Goal: Task Accomplishment & Management: Complete application form

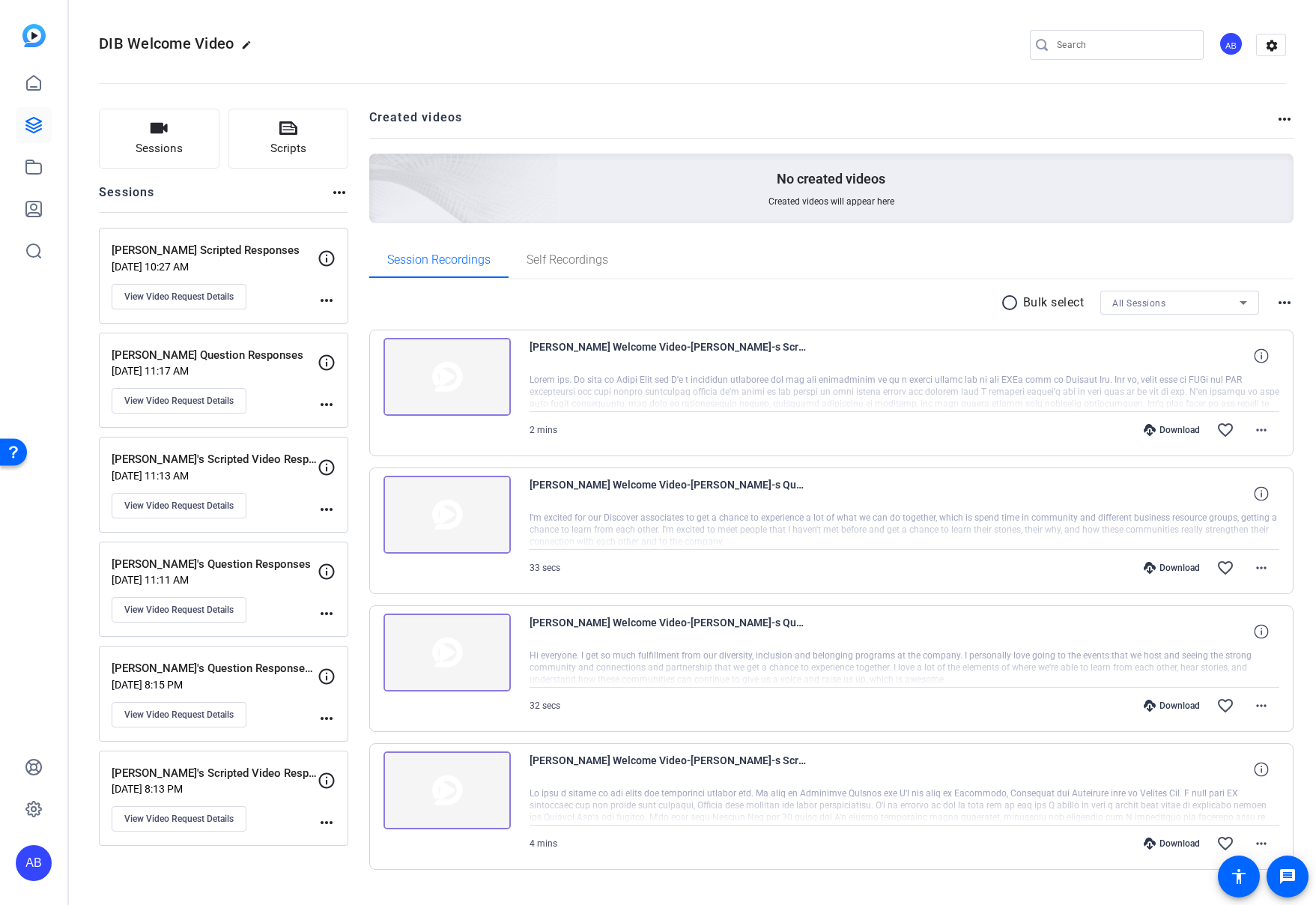
scroll to position [32, 0]
click at [792, 438] on div "Download favorite_border more_horiz" at bounding box center [1017, 430] width 525 height 36
click at [1268, 428] on mat-icon "more_horiz" at bounding box center [1261, 430] width 18 height 18
click at [1214, 502] on span "Download MP4" at bounding box center [1222, 499] width 90 height 18
click at [460, 360] on img at bounding box center [446, 377] width 127 height 78
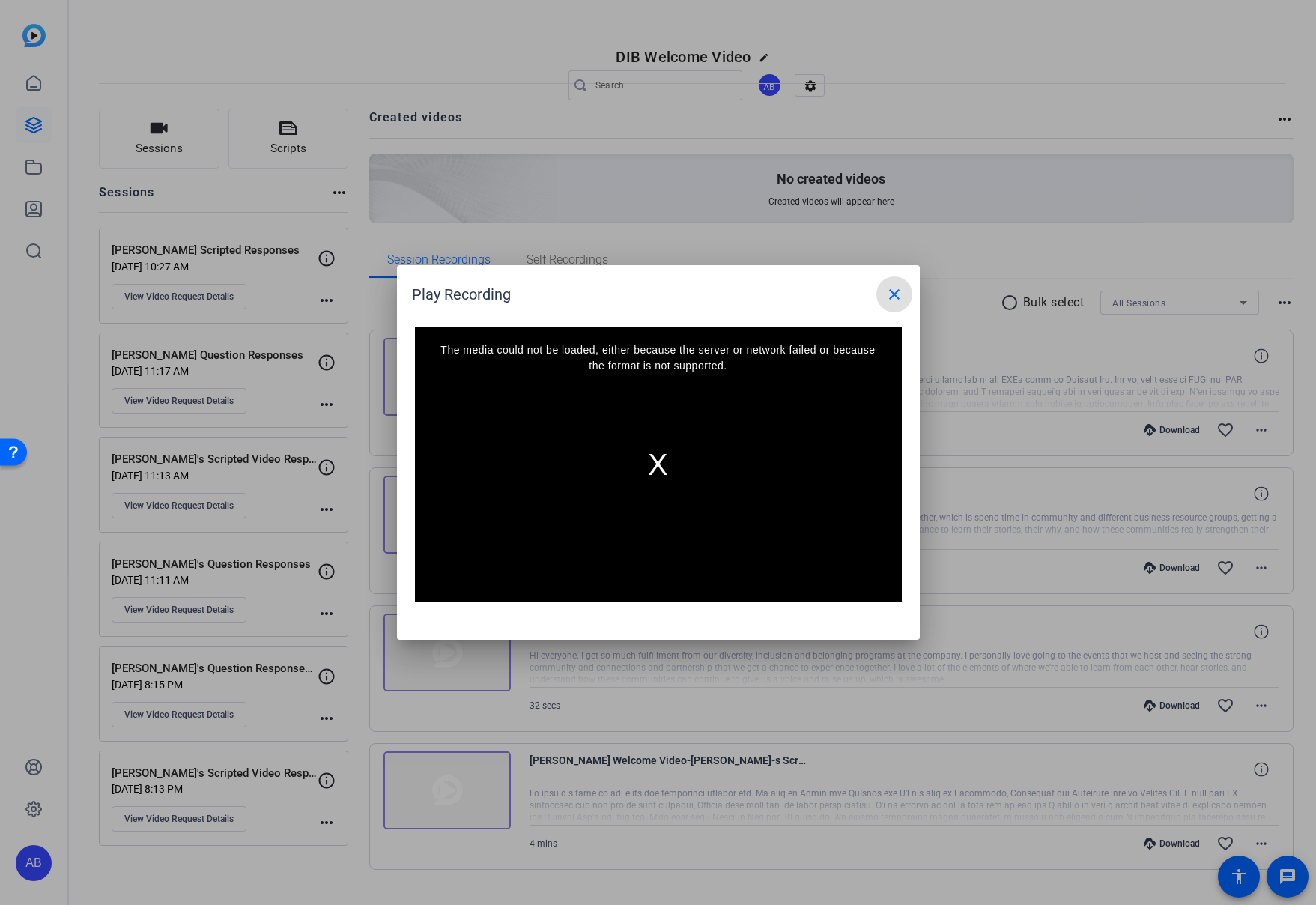
click at [893, 294] on mat-icon "close" at bounding box center [894, 294] width 18 height 18
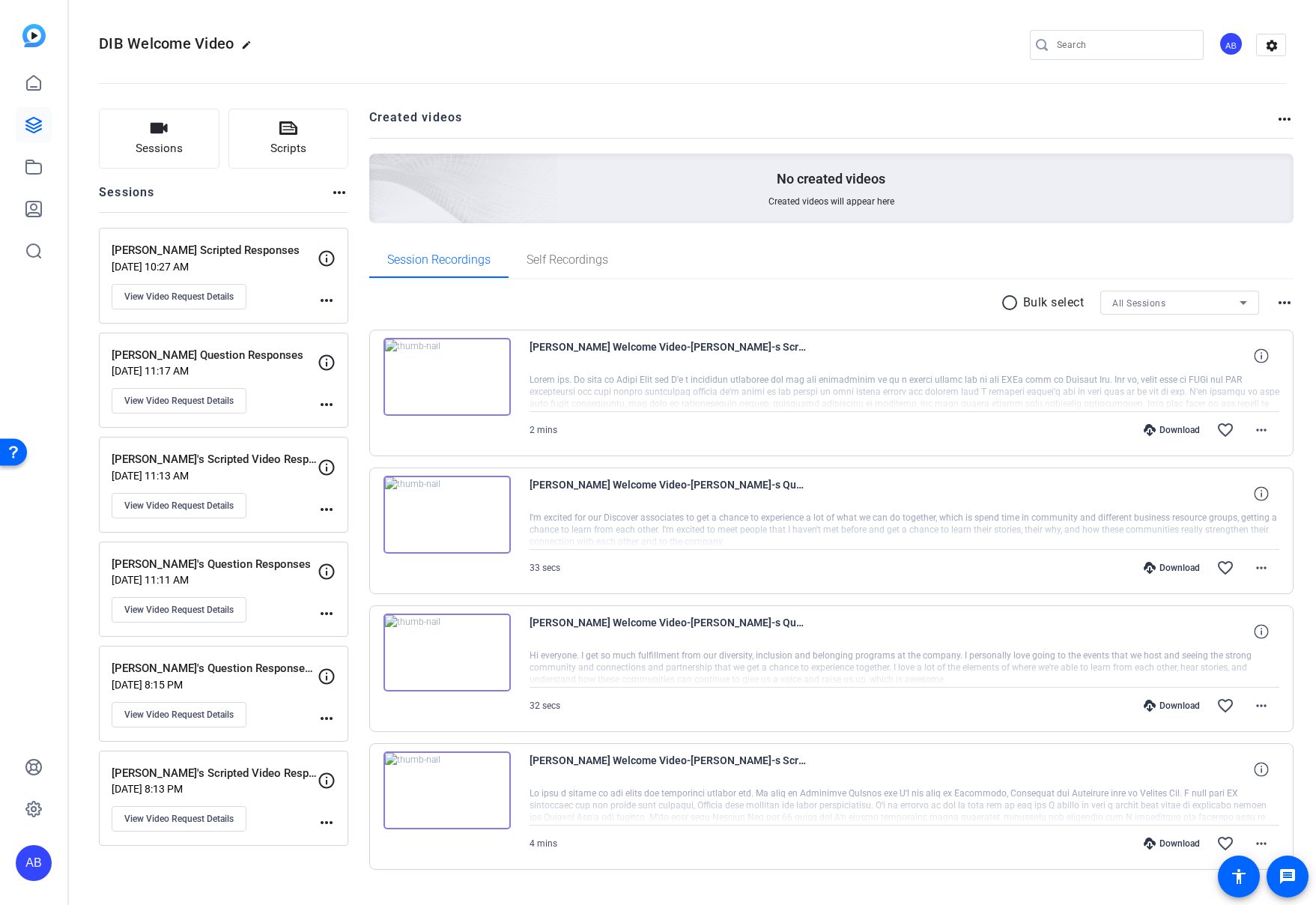
scroll to position [32, 0]
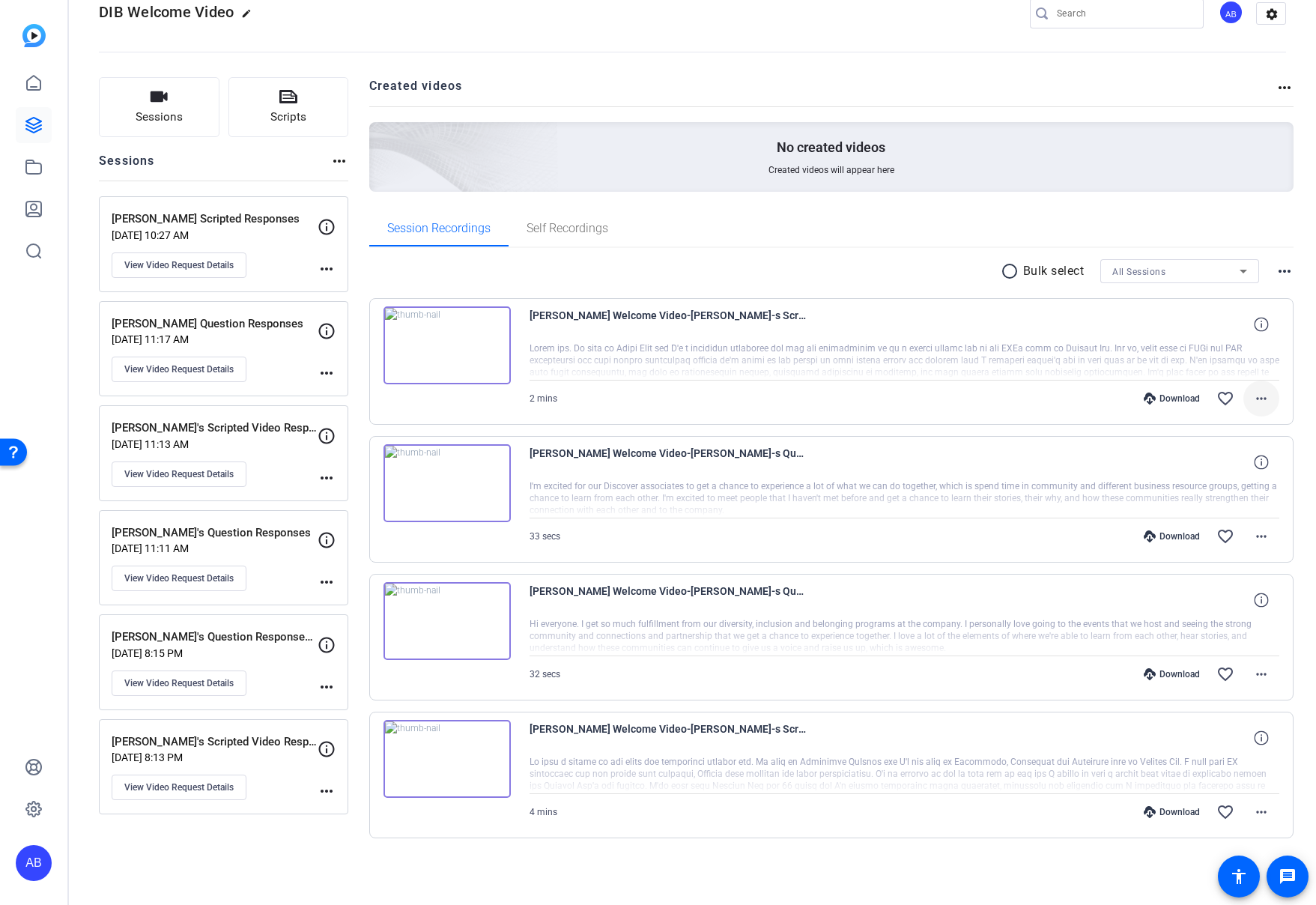
click at [1260, 398] on mat-icon "more_horiz" at bounding box center [1261, 398] width 18 height 18
click at [1241, 468] on span "Download MP4" at bounding box center [1222, 467] width 90 height 18
click at [181, 112] on span "Sessions" at bounding box center [159, 117] width 47 height 18
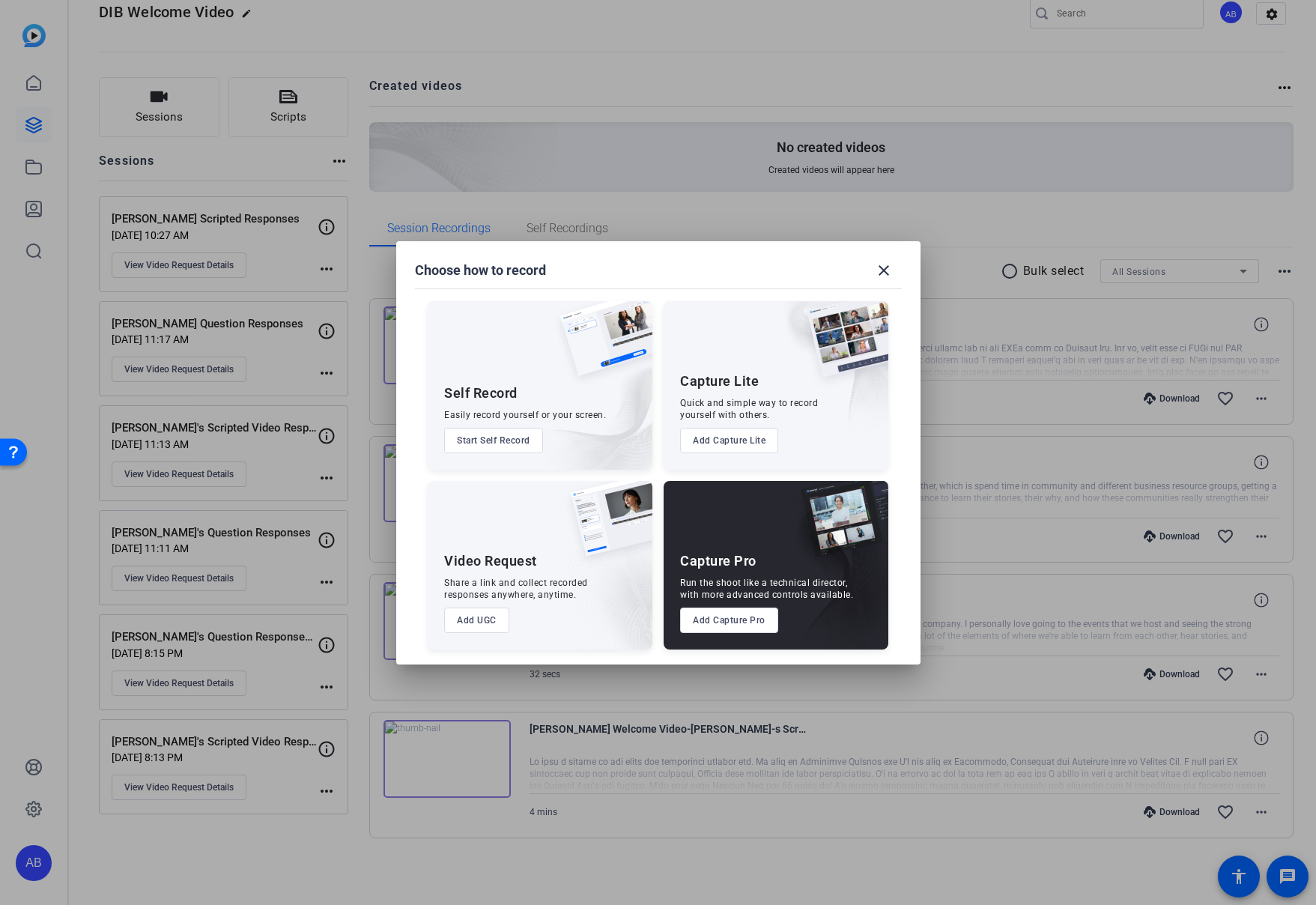
click at [477, 621] on button "Add UGC" at bounding box center [477, 619] width 65 height 25
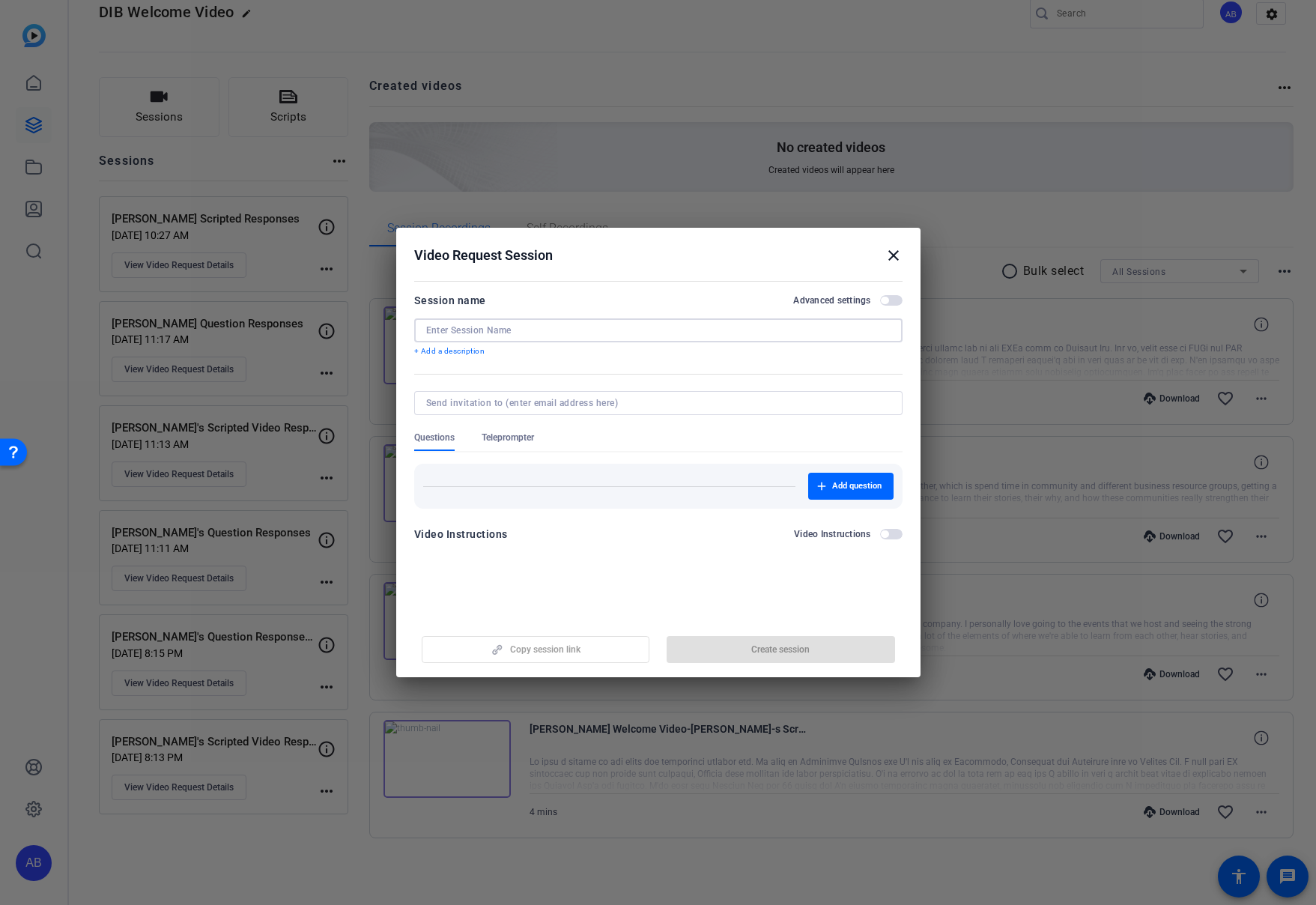
click at [533, 328] on input at bounding box center [658, 330] width 464 height 12
type input "[EMAIL_ADDRESS][DOMAIN_NAME]"
click at [525, 328] on input "[EMAIL_ADDRESS][DOMAIN_NAME]" at bounding box center [658, 330] width 464 height 12
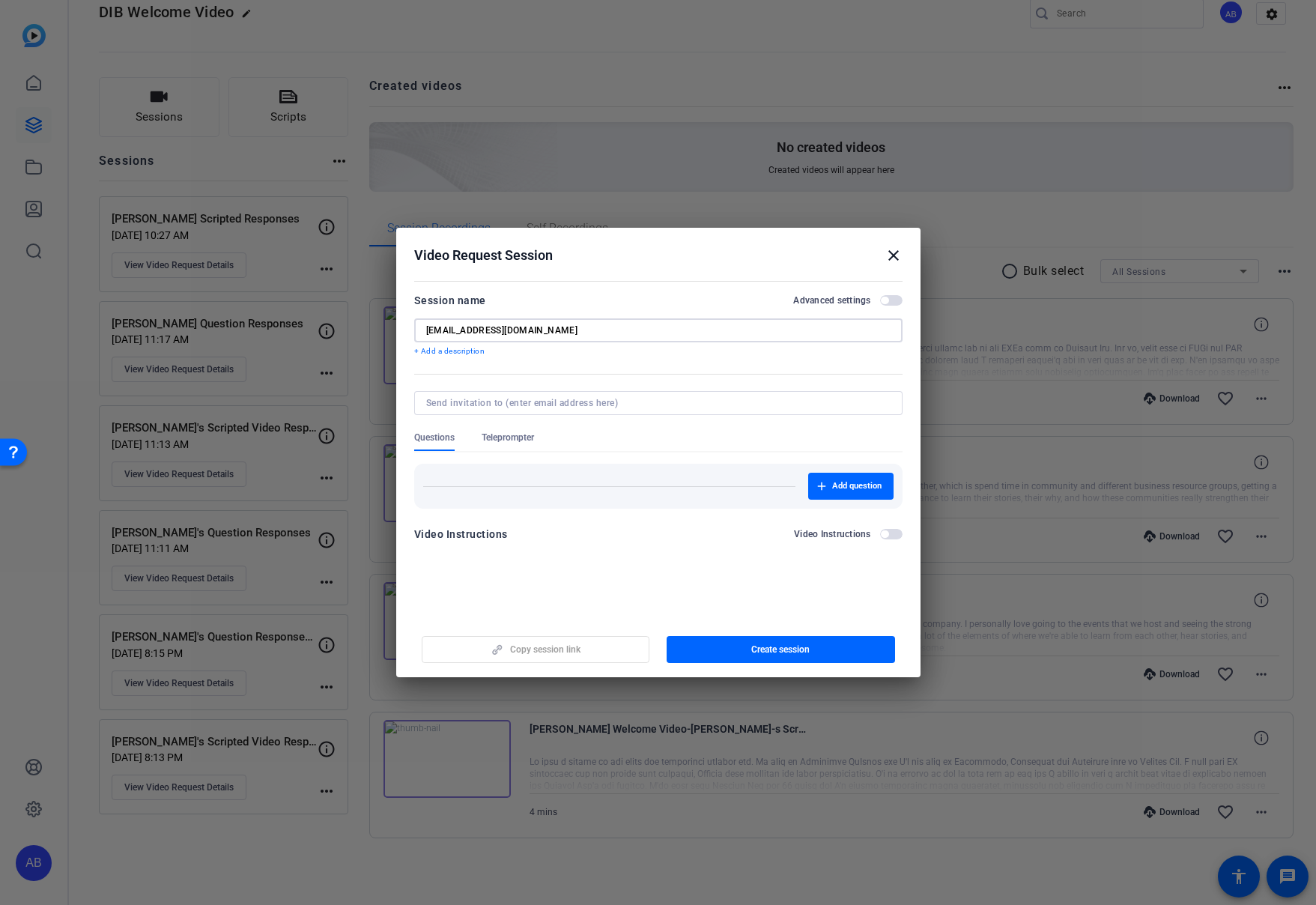
click at [520, 403] on input at bounding box center [655, 403] width 459 height 12
paste input "[EMAIL_ADDRESS][DOMAIN_NAME]"
type input "[EMAIL_ADDRESS][DOMAIN_NAME]"
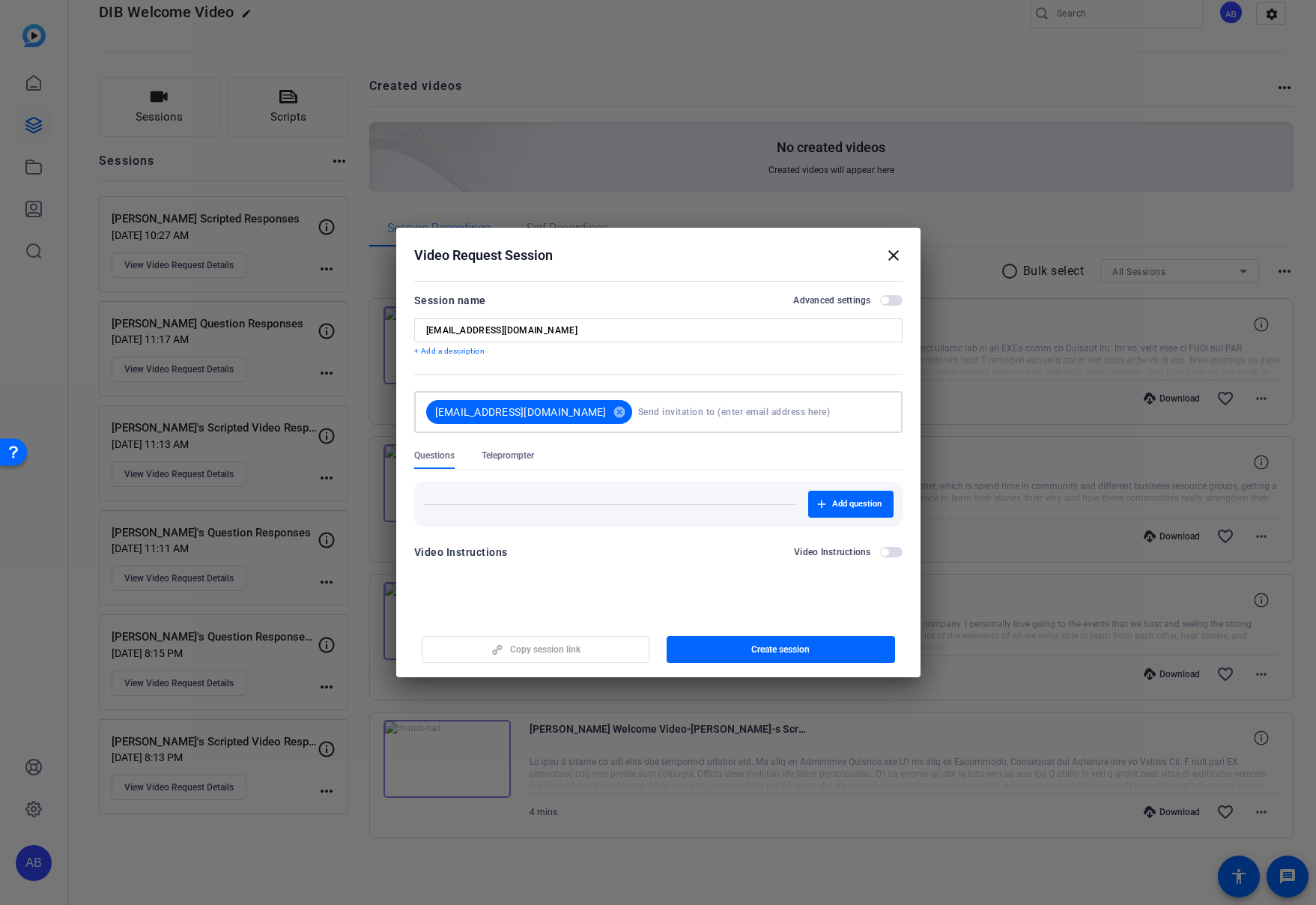
click at [531, 329] on input "[EMAIL_ADDRESS][DOMAIN_NAME]" at bounding box center [658, 330] width 464 height 12
type input "[PERSON_NAME] Question Responses"
click at [850, 505] on span "Add question" at bounding box center [857, 504] width 49 height 12
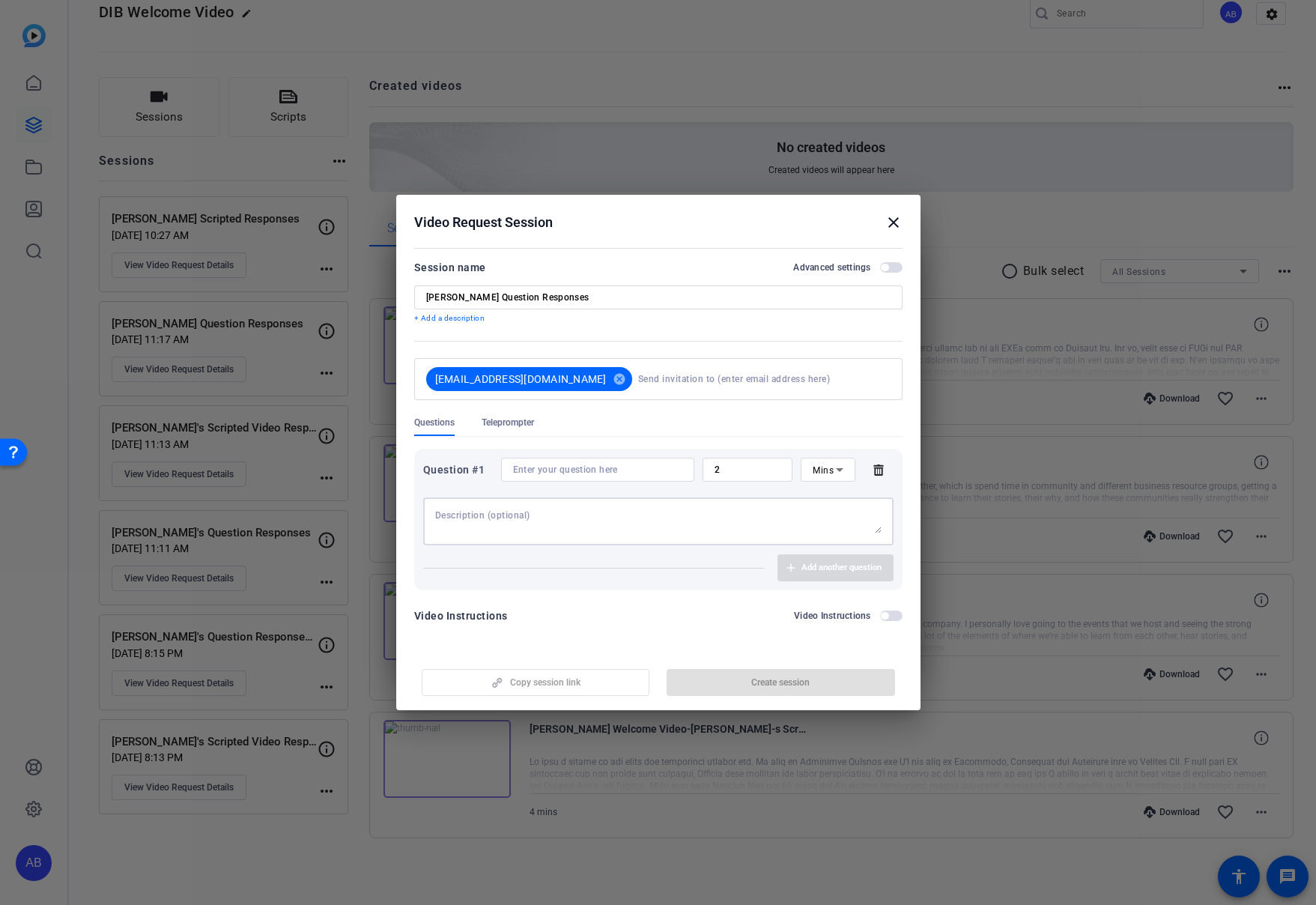
click at [528, 518] on textarea at bounding box center [658, 522] width 446 height 24
click at [552, 466] on input at bounding box center [598, 470] width 169 height 12
paste input "What personal or professional fulfillment do you get from your participation in…"
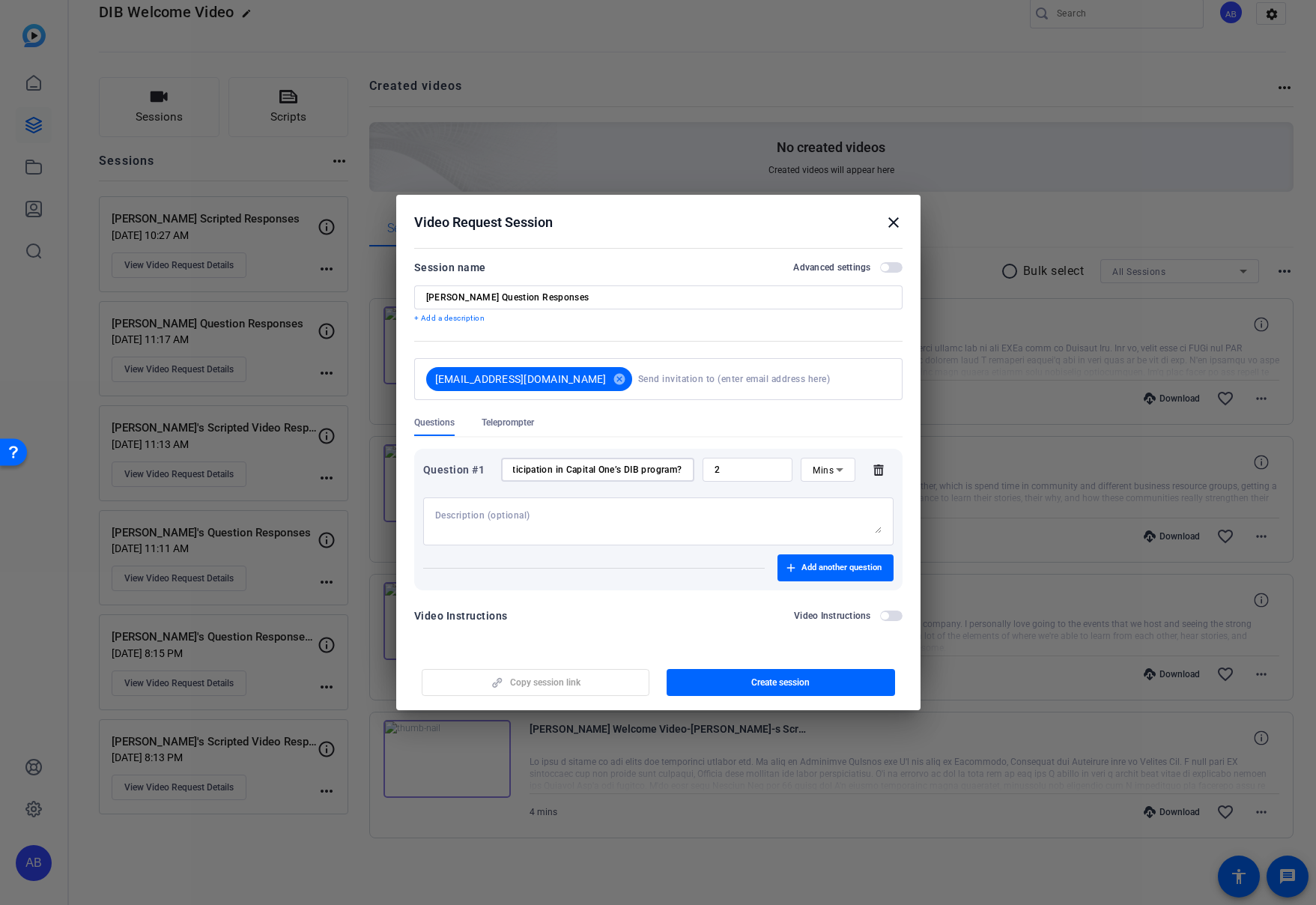
scroll to position [0, 271]
drag, startPoint x: 636, startPoint y: 468, endPoint x: 580, endPoint y: 472, distance: 56.1
click at [580, 472] on input "What personal or professional fulfillment do you get from your participation in…" at bounding box center [598, 470] width 169 height 12
click at [676, 471] on input "What personal or professional fulfillment do you get from your participation in…" at bounding box center [598, 470] width 169 height 12
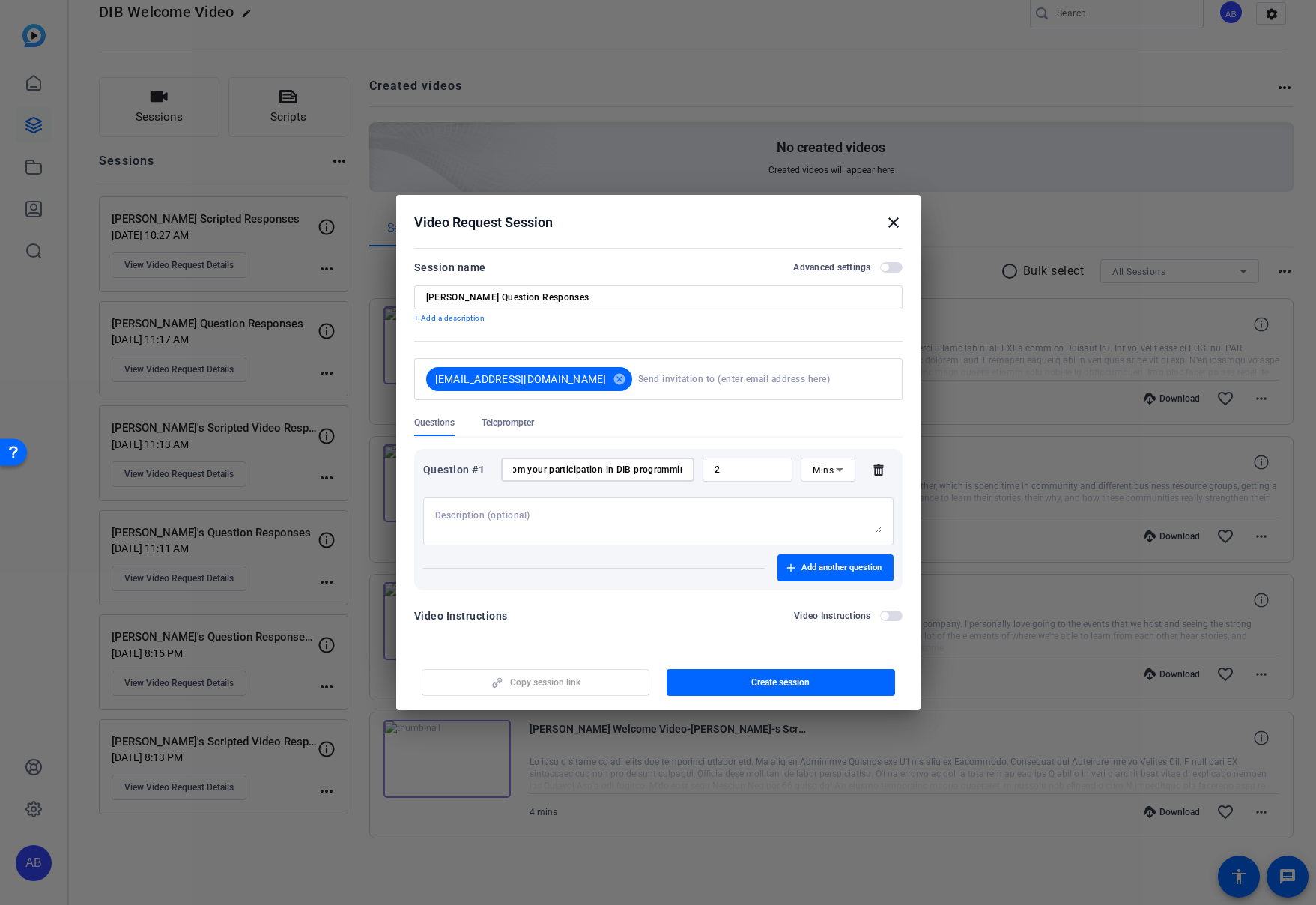
scroll to position [0, 243]
click at [667, 472] on input "What personal or professional fulfillment do you get from your participation in…" at bounding box center [598, 470] width 169 height 12
type input "What personal or professional fulfillment do you get from your participation in…"
click at [724, 521] on textarea at bounding box center [658, 522] width 446 height 24
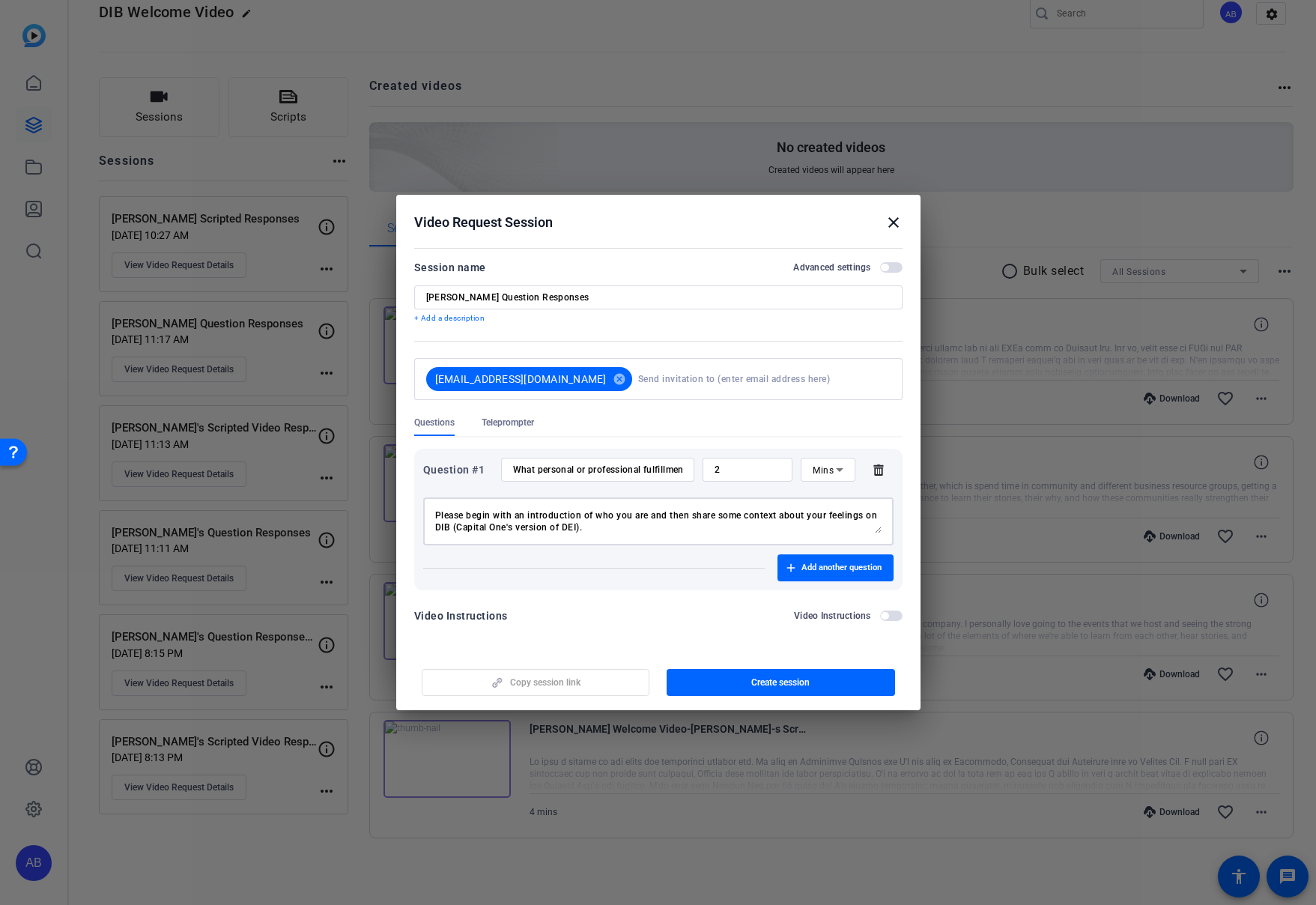
drag, startPoint x: 448, startPoint y: 526, endPoint x: 441, endPoint y: 528, distance: 7.3
click at [441, 528] on textarea "Please begin with an introduction of who you are and then share some context ab…" at bounding box center [658, 522] width 446 height 24
click at [750, 532] on textarea "Please begin with an introduction of who you are and then share some context ab…" at bounding box center [658, 522] width 446 height 24
type textarea "Please begin with an introduction of who you are and then share some context ab…"
click at [794, 566] on span "button" at bounding box center [835, 567] width 116 height 36
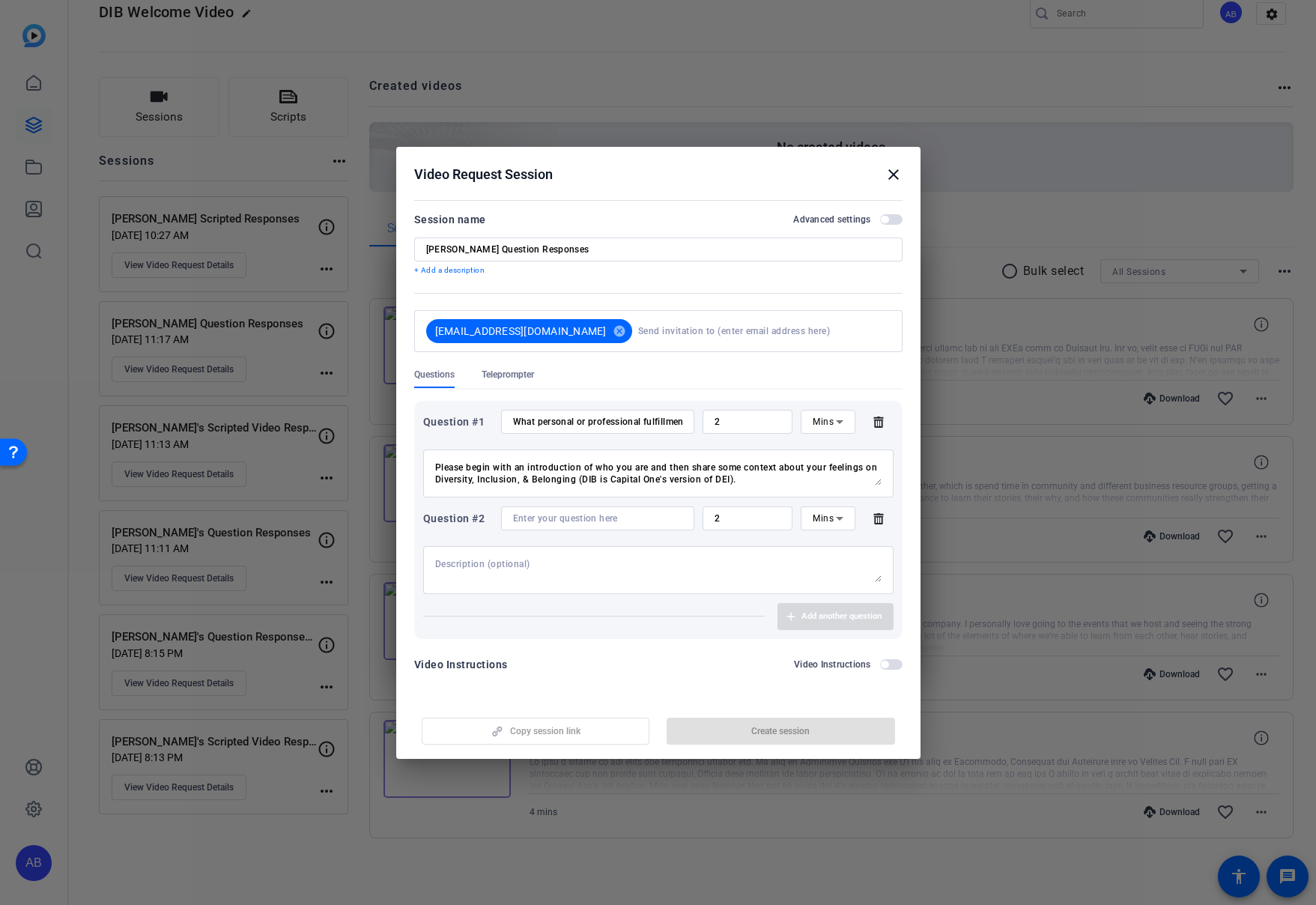
click at [591, 566] on textarea at bounding box center [658, 570] width 446 height 24
click at [587, 520] on input at bounding box center [598, 518] width 169 height 12
paste input "What are you most excited about Discover associates to experience?"
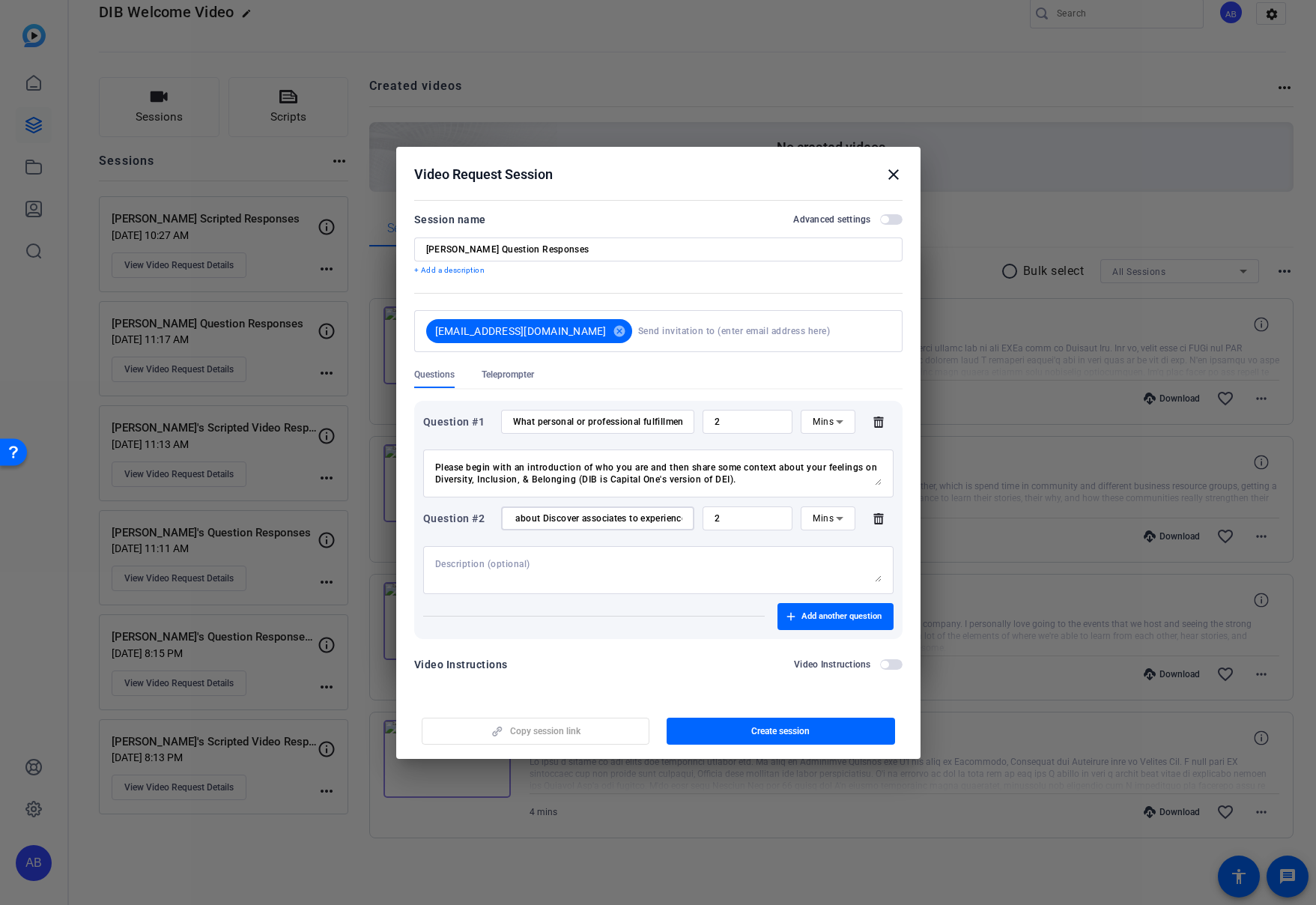
scroll to position [0, 126]
drag, startPoint x: 675, startPoint y: 517, endPoint x: 776, endPoint y: 573, distance: 115.5
click at [675, 518] on input "What are you most excited about Discover associates to experience?" at bounding box center [598, 518] width 169 height 12
type input "What are you most excited about Discover associates to experience with the move…"
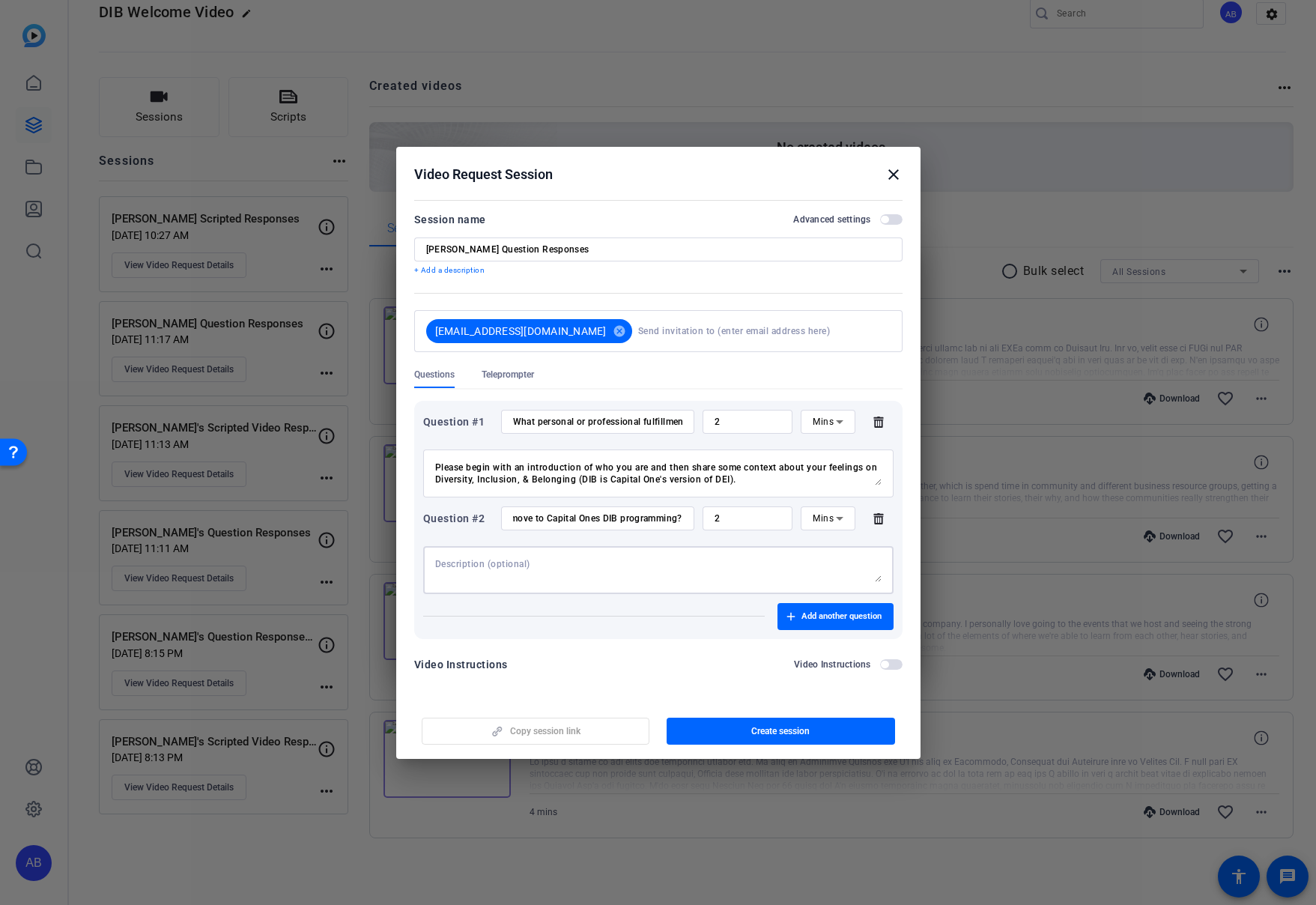
click at [571, 570] on textarea at bounding box center [658, 570] width 446 height 24
click at [567, 566] on textarea "Feel free to expand this and address the change" at bounding box center [658, 570] width 446 height 24
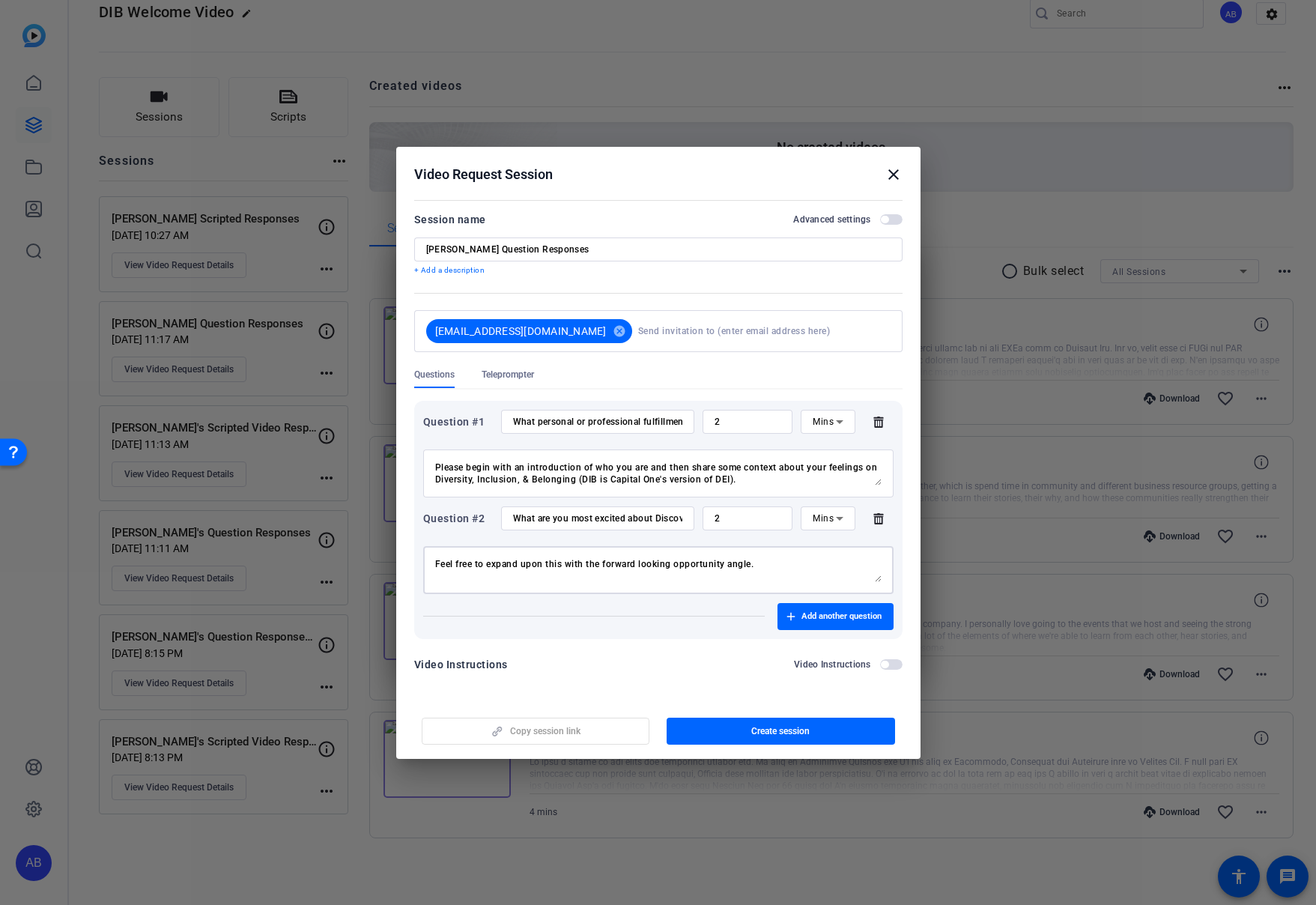
type textarea "Feel free to expand upon this with the forward looking opportunity angle"
click at [540, 560] on textarea "Feel free to expand upon this with the forward looking opportunity angle" at bounding box center [658, 570] width 446 height 24
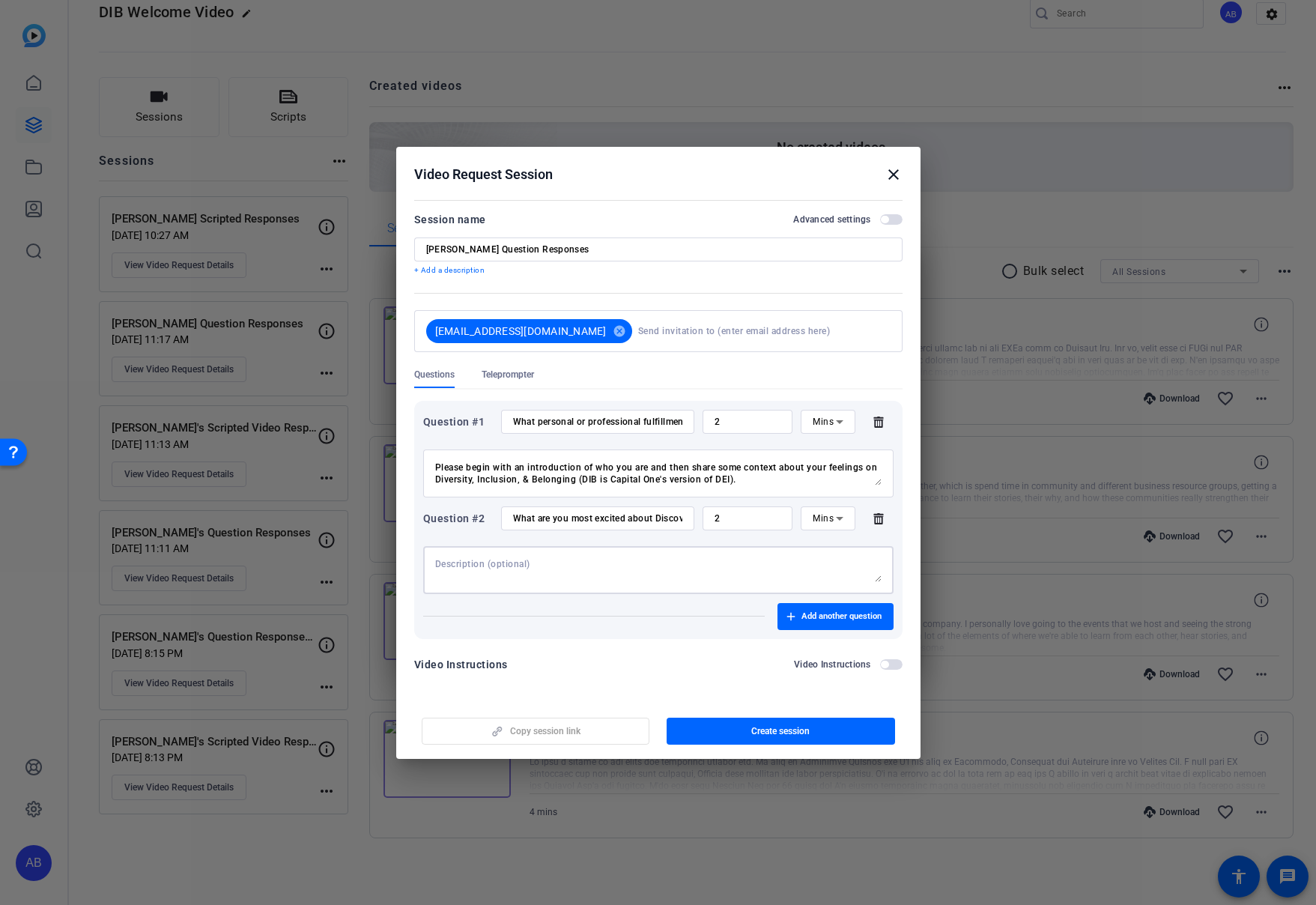
click at [749, 562] on textarea at bounding box center [658, 570] width 446 height 24
click at [757, 738] on span "button" at bounding box center [781, 731] width 229 height 36
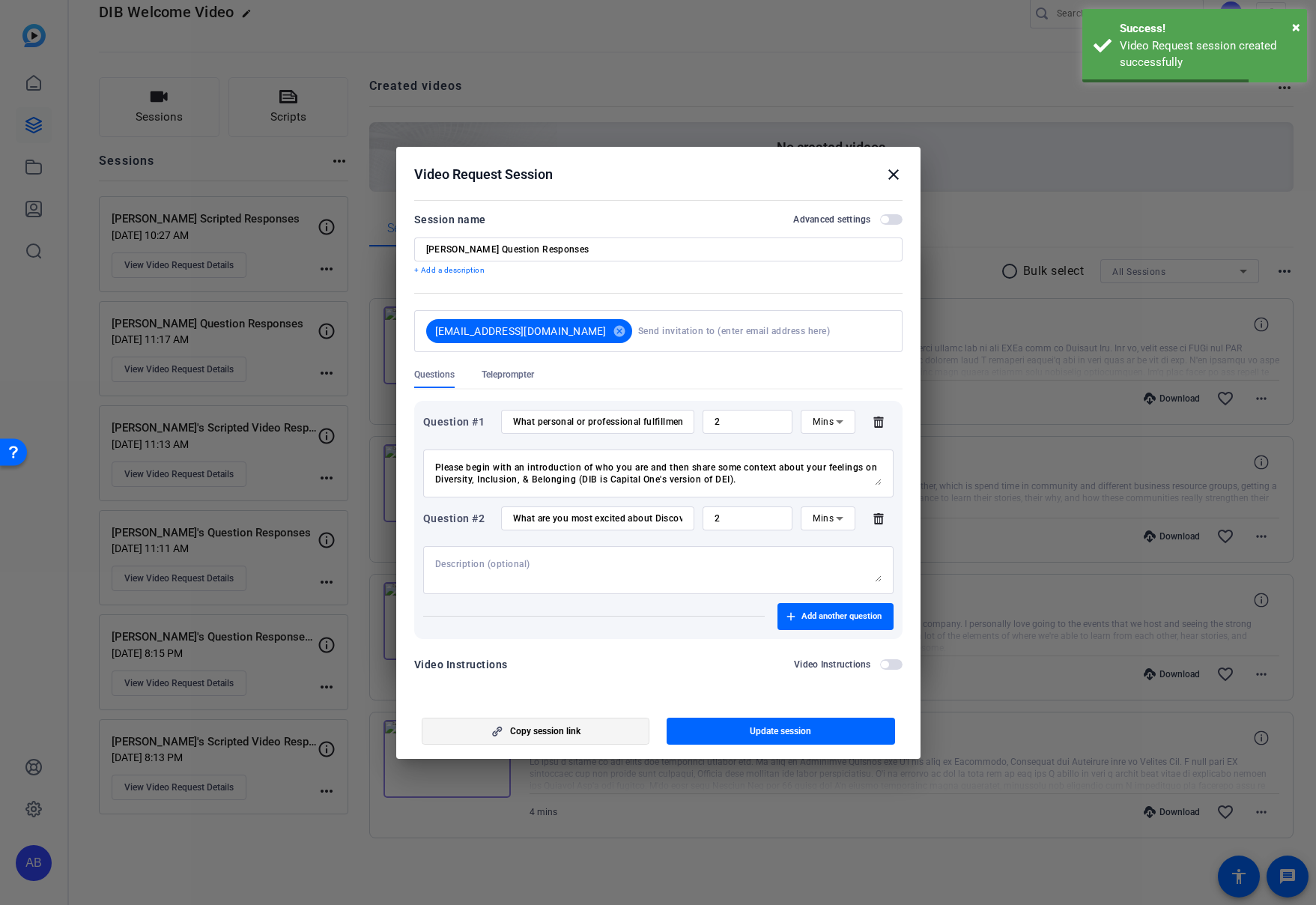
click at [571, 733] on span "Copy session link" at bounding box center [545, 731] width 71 height 12
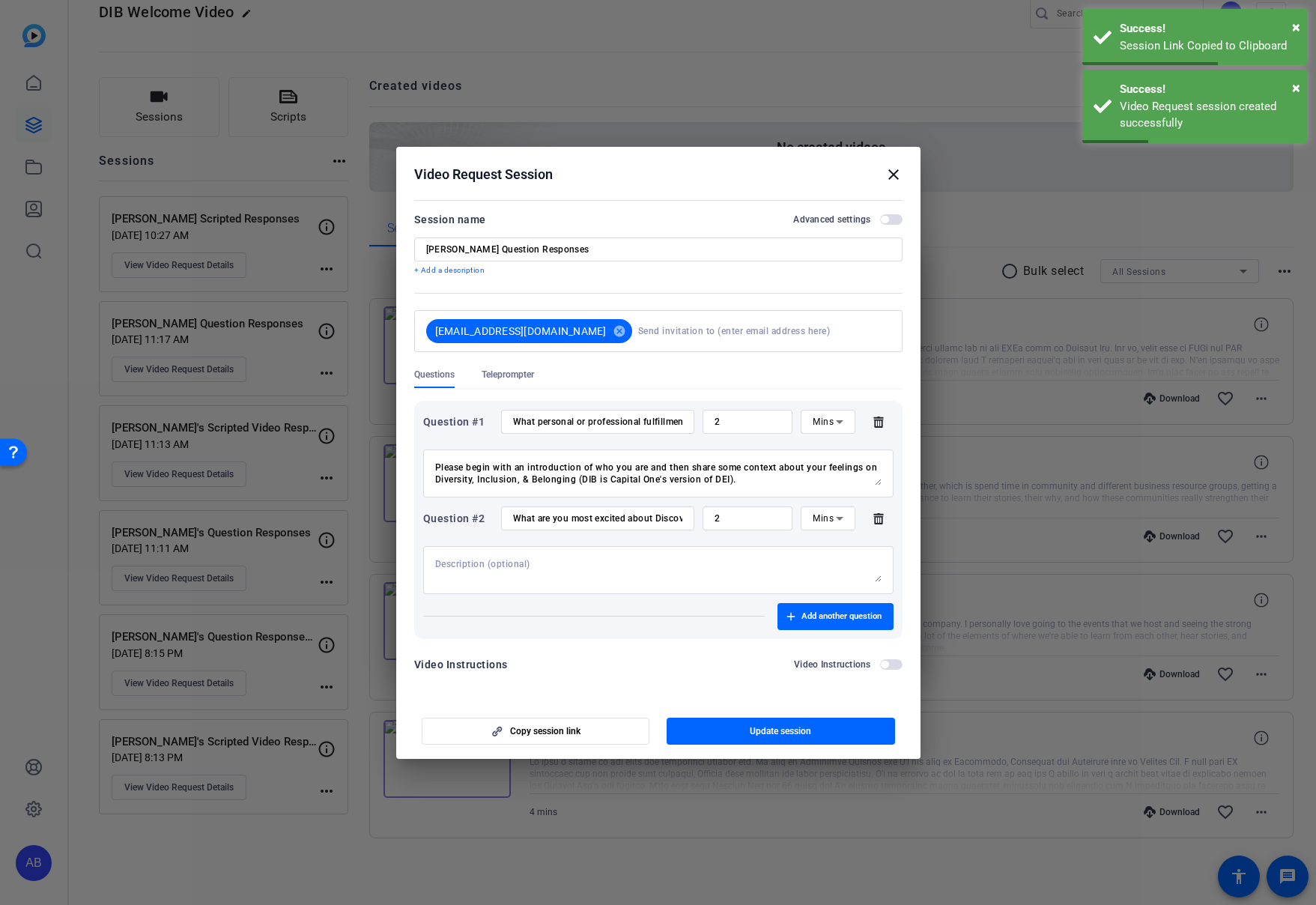
click at [895, 174] on mat-icon "close" at bounding box center [893, 174] width 18 height 18
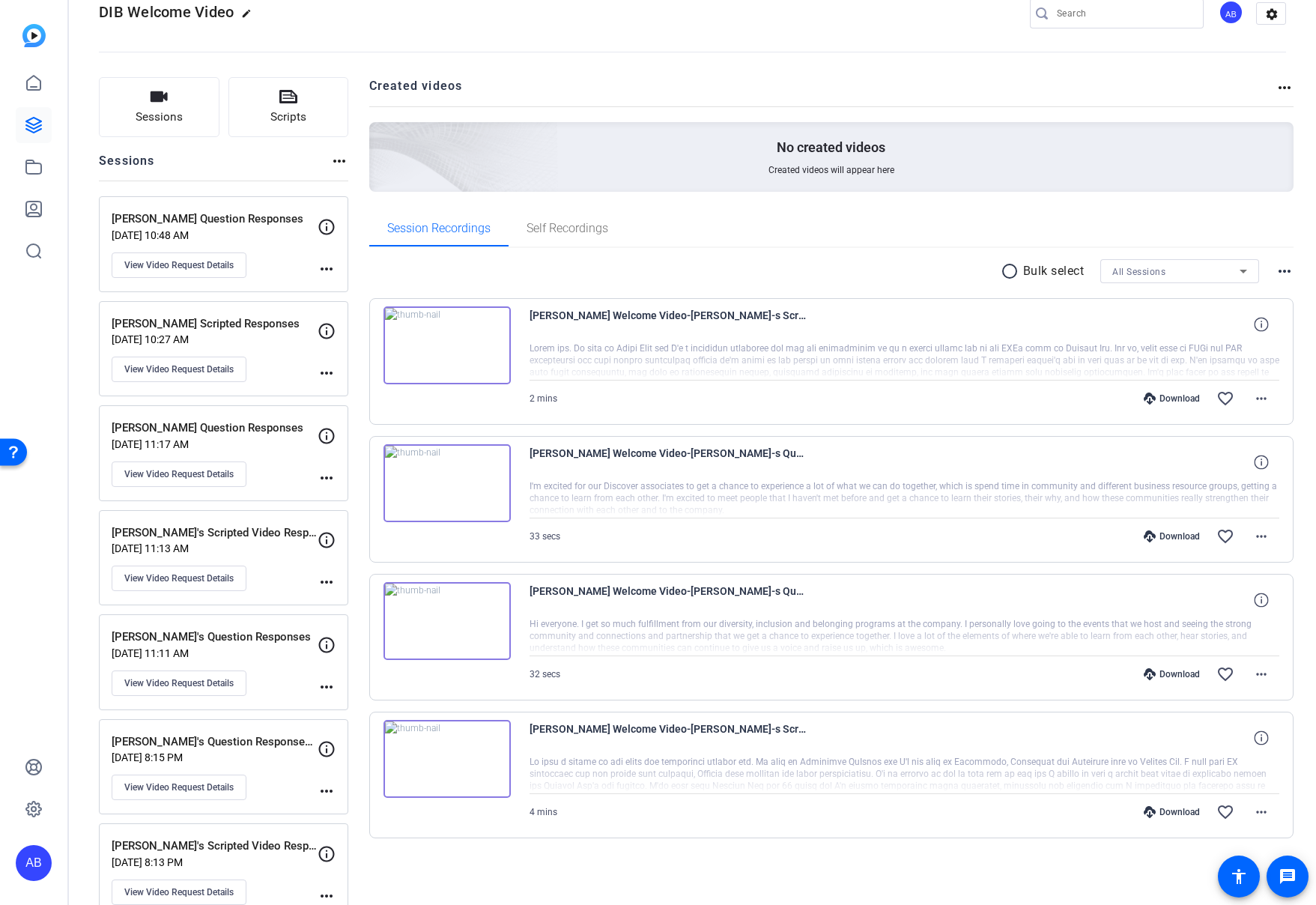
click at [333, 272] on mat-icon "more_horiz" at bounding box center [326, 268] width 18 height 18
drag, startPoint x: 299, startPoint y: 264, endPoint x: 283, endPoint y: 257, distance: 17.5
click at [299, 264] on div at bounding box center [658, 452] width 1316 height 905
click at [261, 245] on div "[PERSON_NAME] Question Responses [DATE] 10:48 AM View Video Request Details" at bounding box center [214, 244] width 206 height 67
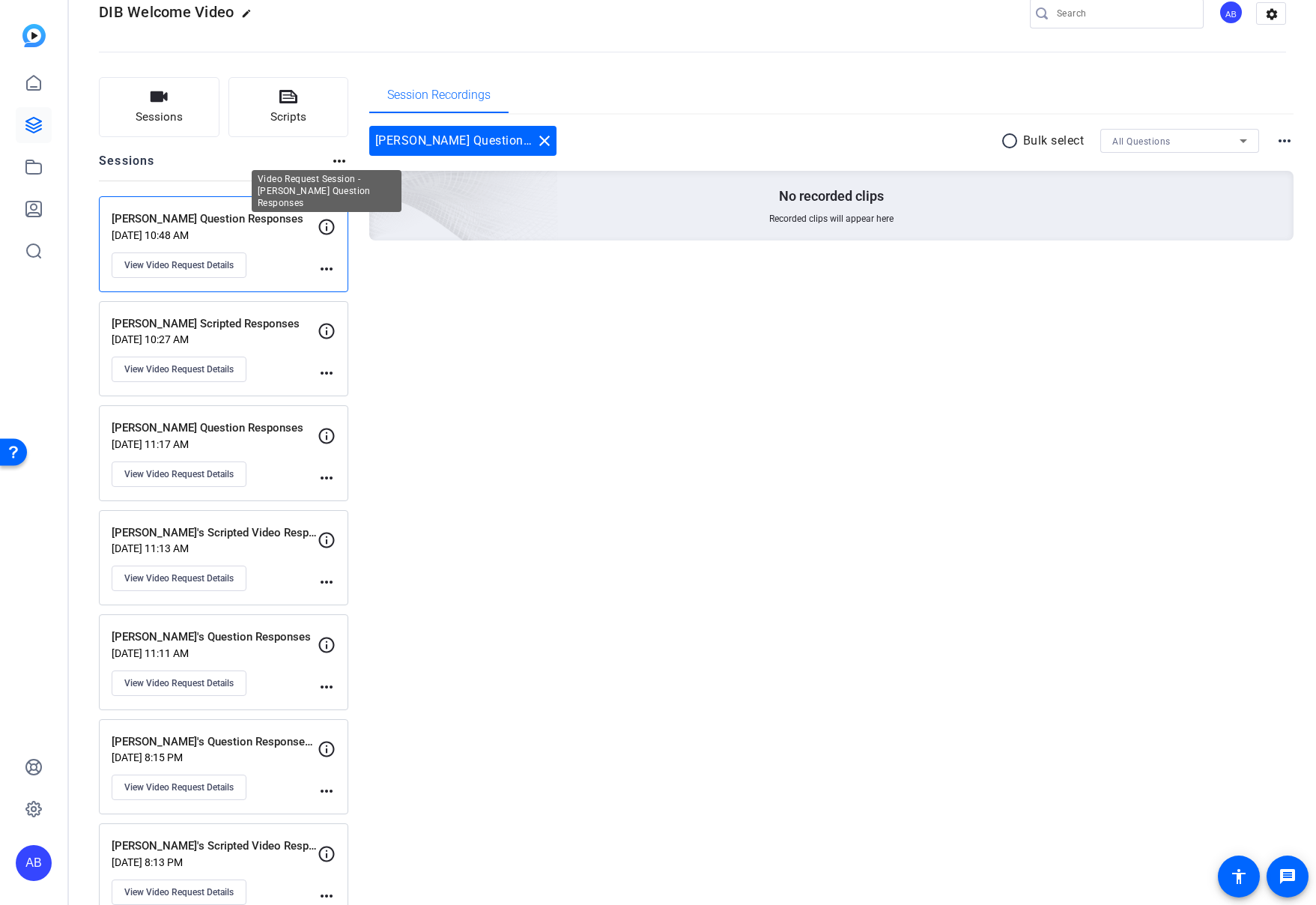
click at [327, 227] on icon at bounding box center [326, 226] width 18 height 18
click at [219, 260] on span "View Video Request Details" at bounding box center [179, 265] width 110 height 12
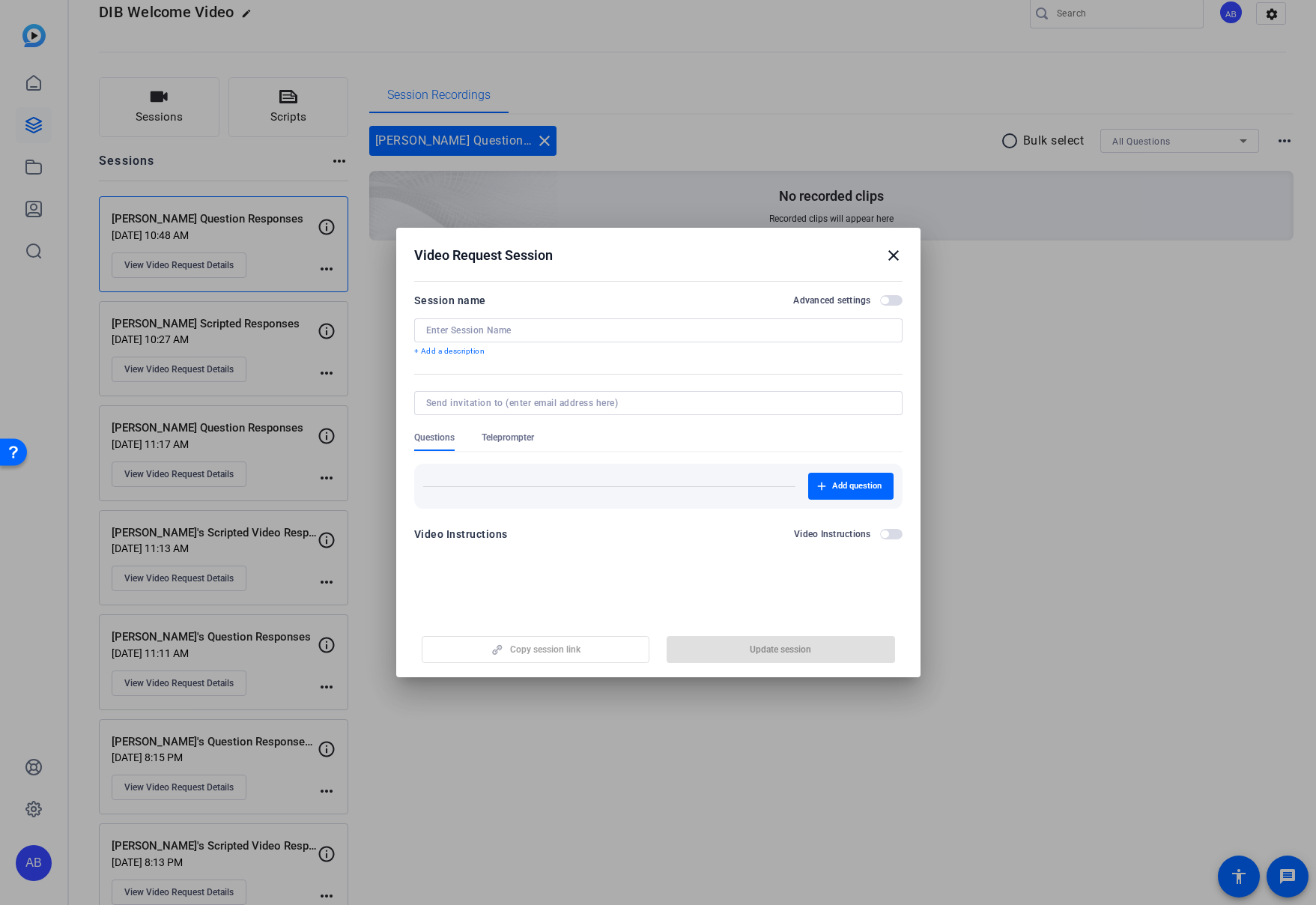
type input "[PERSON_NAME] Question Responses"
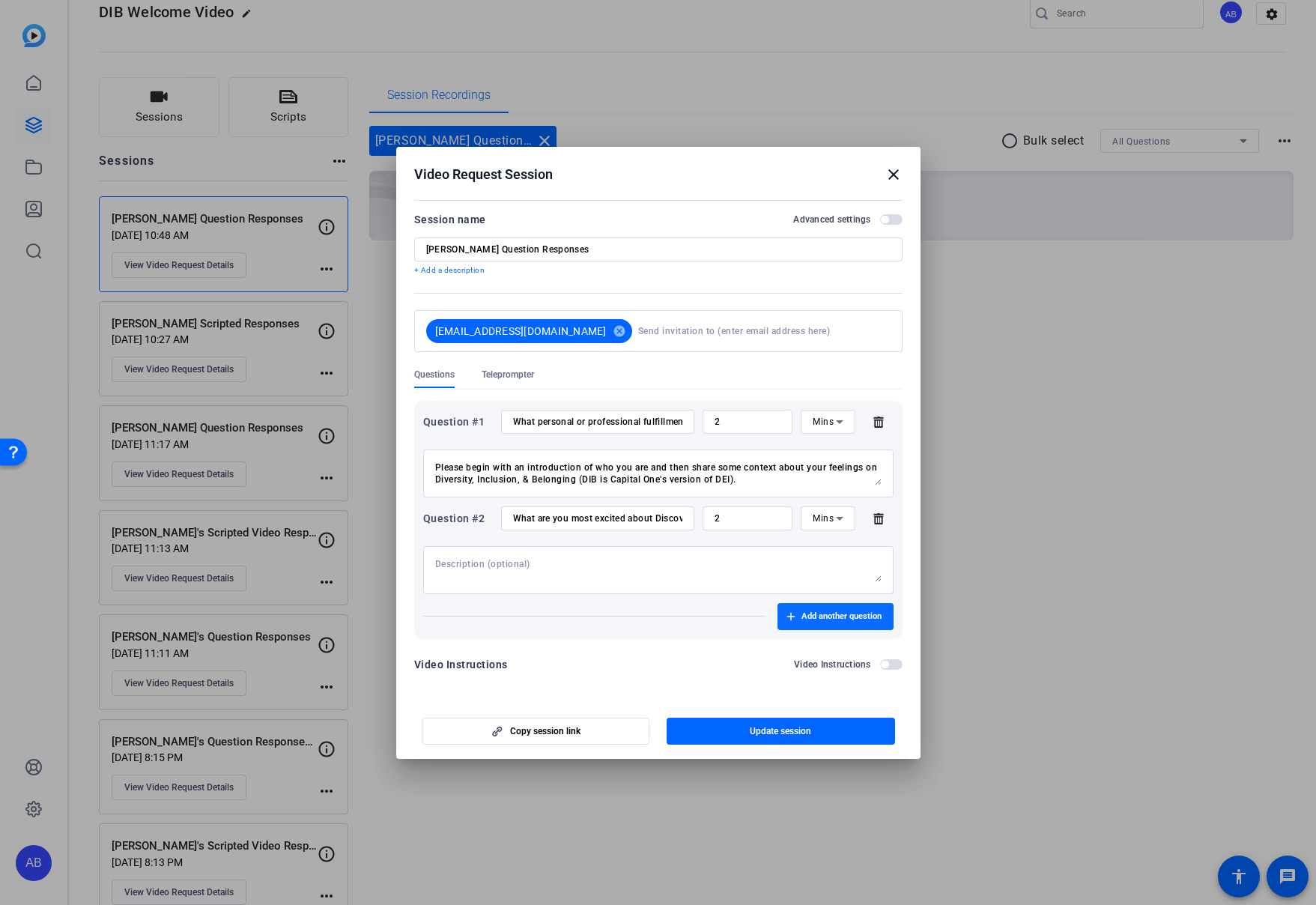
click at [807, 617] on span "Add another question" at bounding box center [842, 616] width 80 height 12
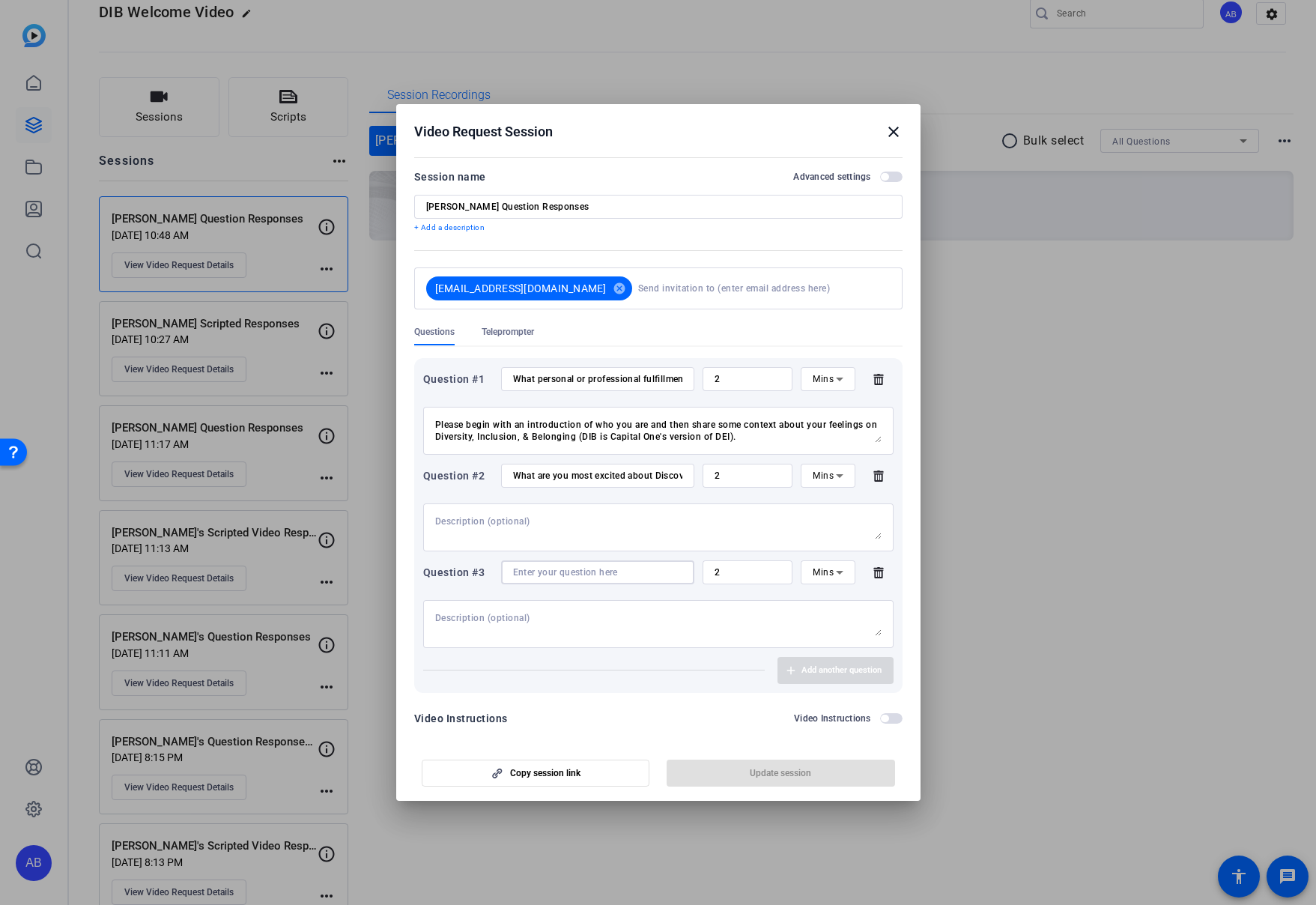
click at [571, 572] on input at bounding box center [598, 572] width 169 height 12
paste input "What has excited her to-date as she's learned more about the DIB integration"
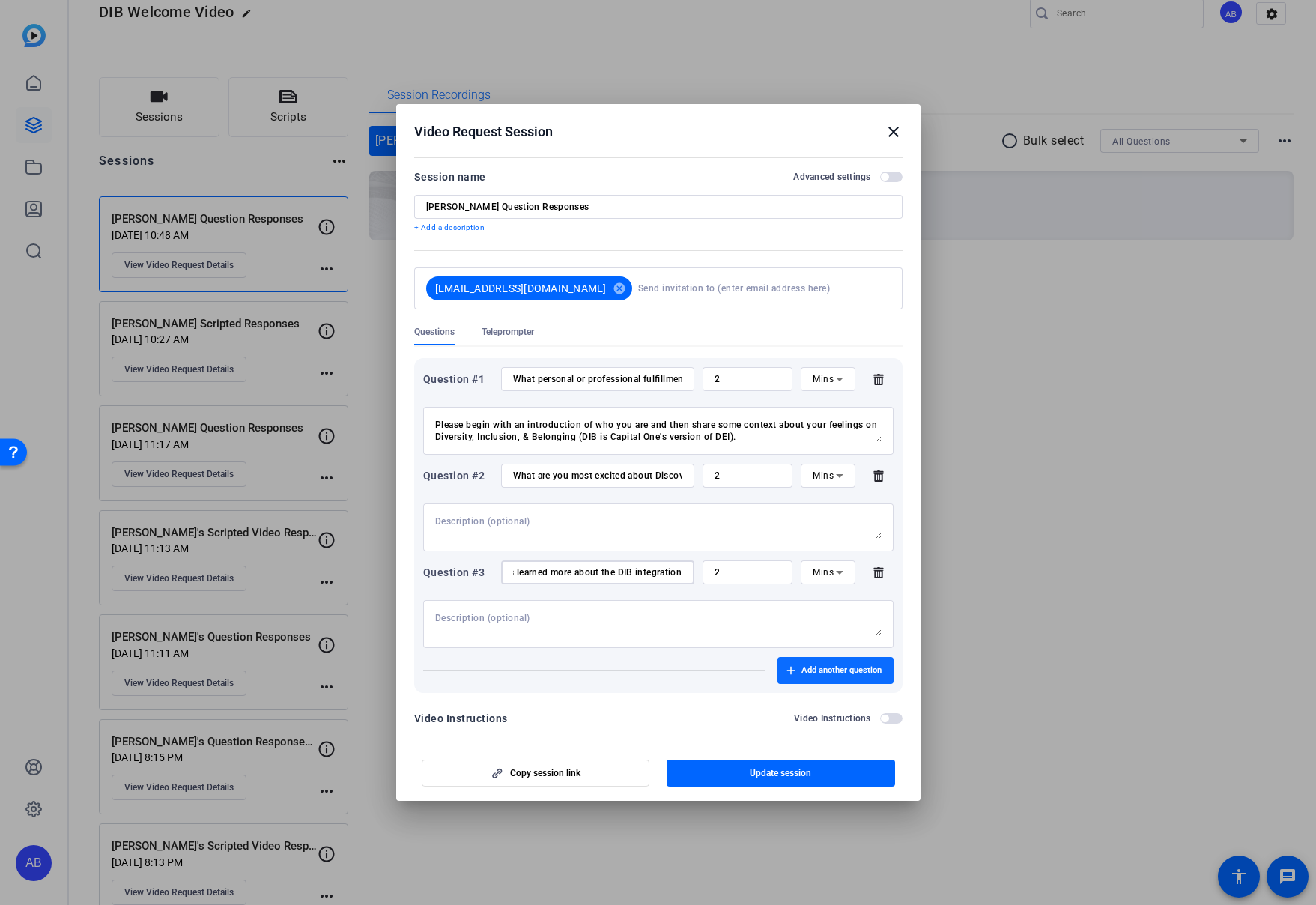
type input "What has excited her to-date as she's learned more about the DIB integration"
click at [791, 666] on icon "button" at bounding box center [791, 671] width 9 height 9
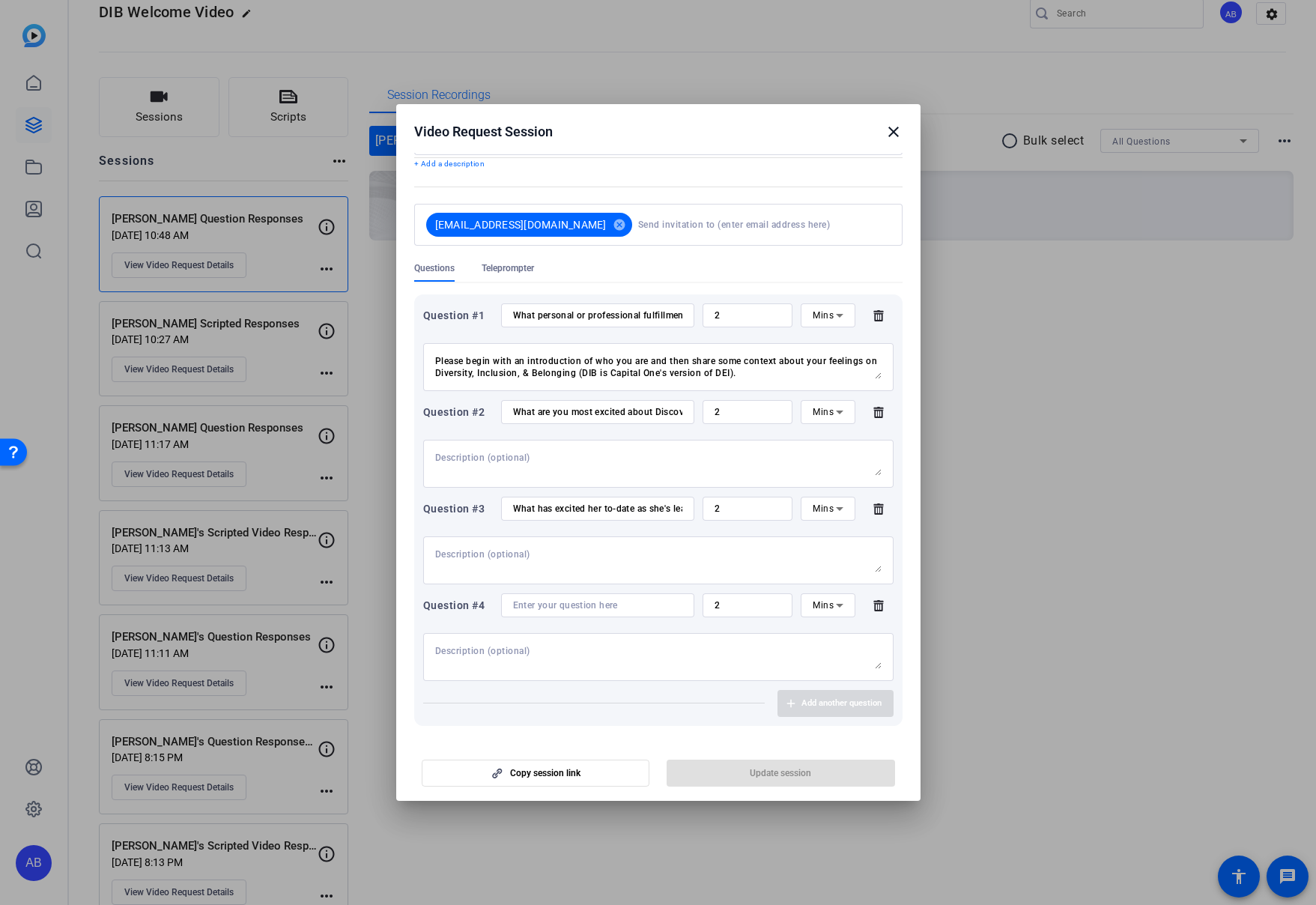
scroll to position [64, 0]
click at [542, 604] on input at bounding box center [598, 604] width 169 height 12
paste input "continuing to support her professionally and personally"
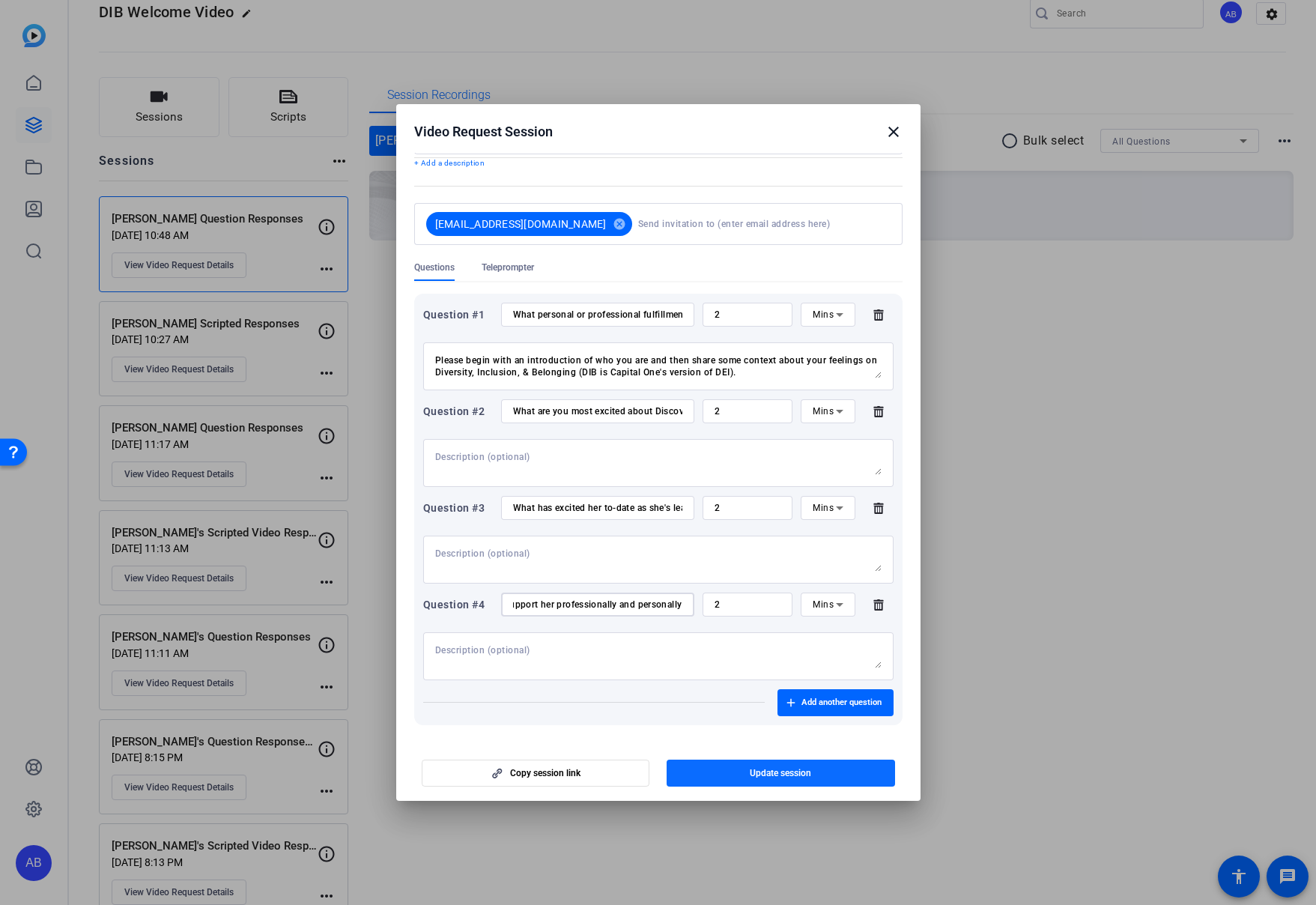
type input "continuing to support her professionally and personally"
click at [779, 778] on span "Update session" at bounding box center [780, 773] width 61 height 12
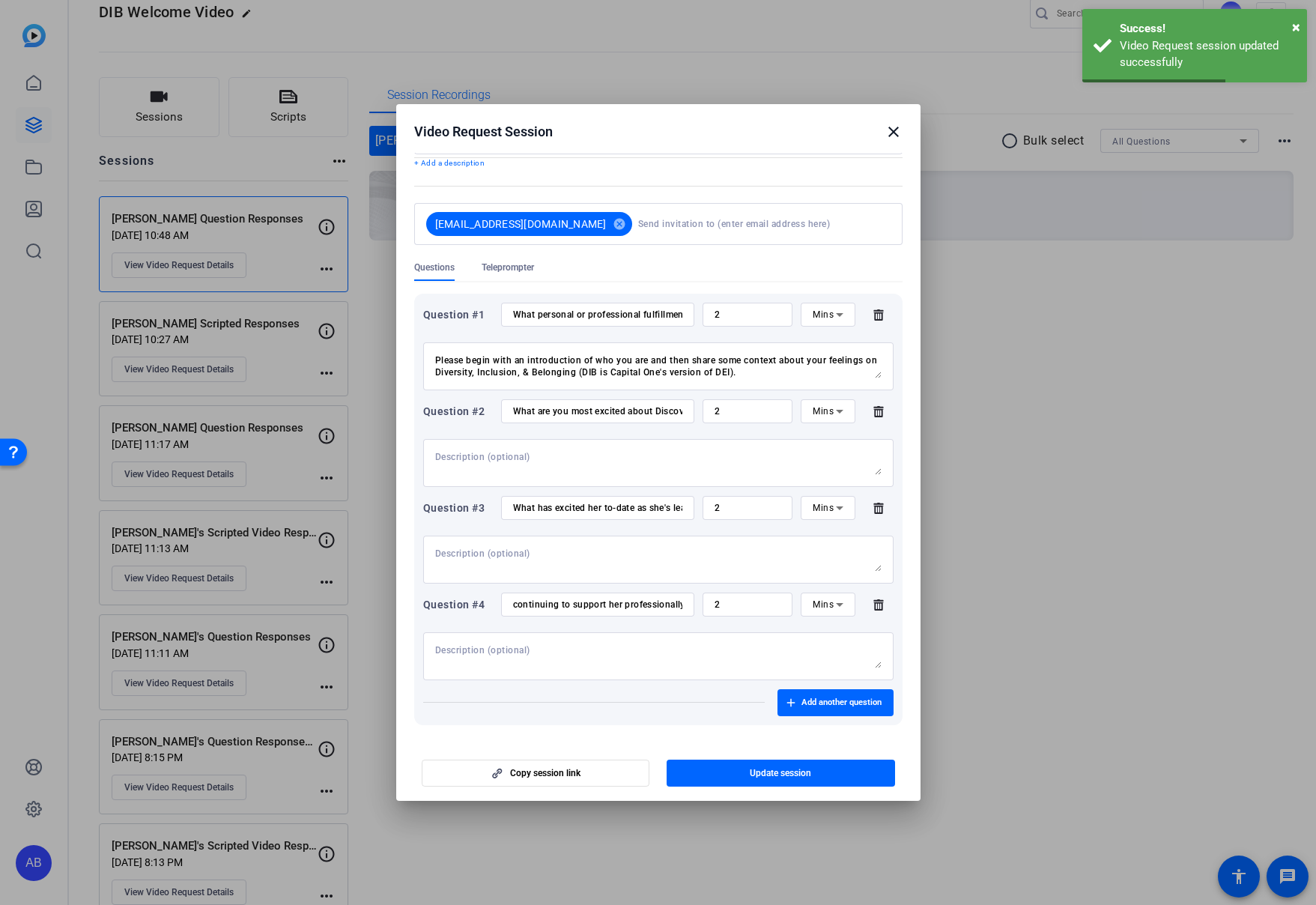
click at [893, 128] on mat-icon "close" at bounding box center [893, 131] width 18 height 18
